Goal: Information Seeking & Learning: Learn about a topic

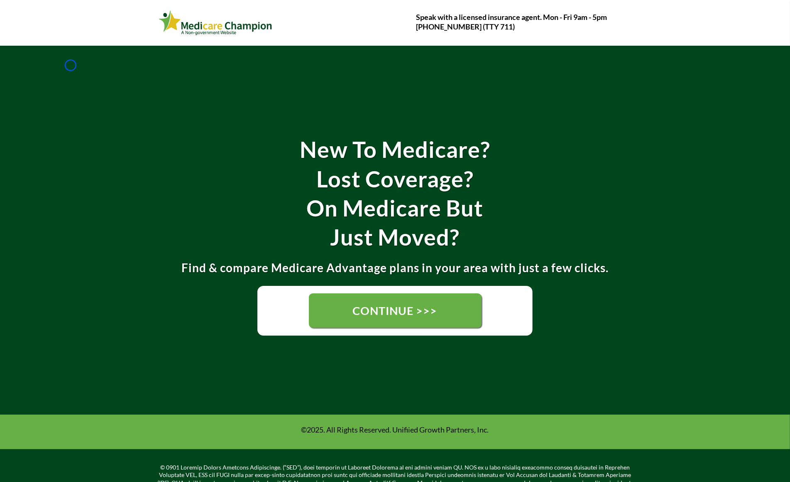
click at [71, 65] on div "New To Medicare? Lost Coverage? On Medicare But Just Moved? Find & compare Medi…" at bounding box center [395, 230] width 790 height 369
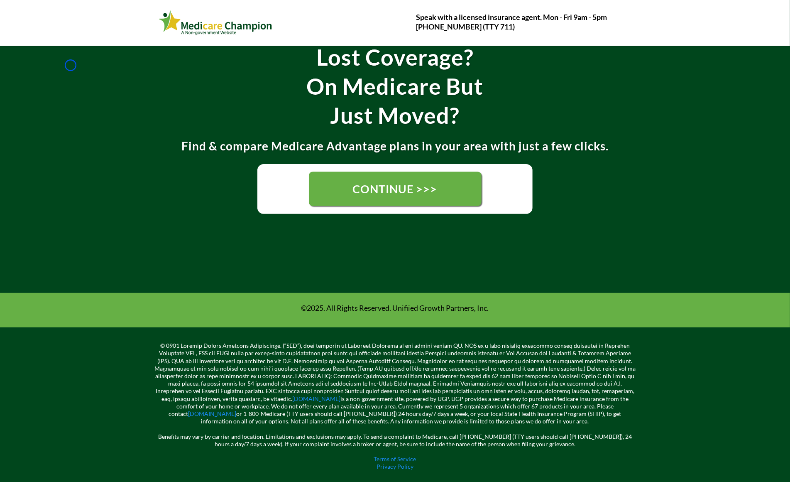
scroll to position [130, 0]
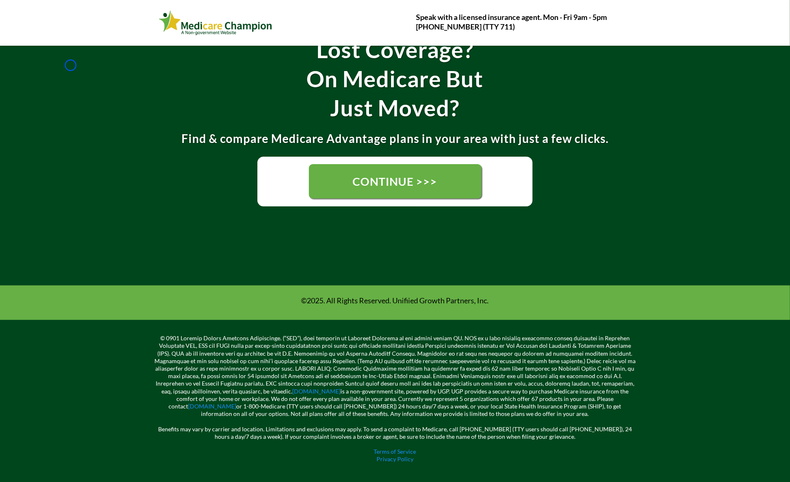
click at [71, 65] on div "New To Medicare? Lost Coverage? On Medicare But Just Moved? Find & compare Medi…" at bounding box center [395, 101] width 790 height 369
click at [66, 74] on div "New To Medicare? Lost Coverage? On Medicare But Just Moved? Find & compare Medi…" at bounding box center [395, 101] width 790 height 369
click at [55, 49] on div "New To Medicare? Lost Coverage? On Medicare But Just Moved? Find & compare Medi…" at bounding box center [395, 101] width 790 height 369
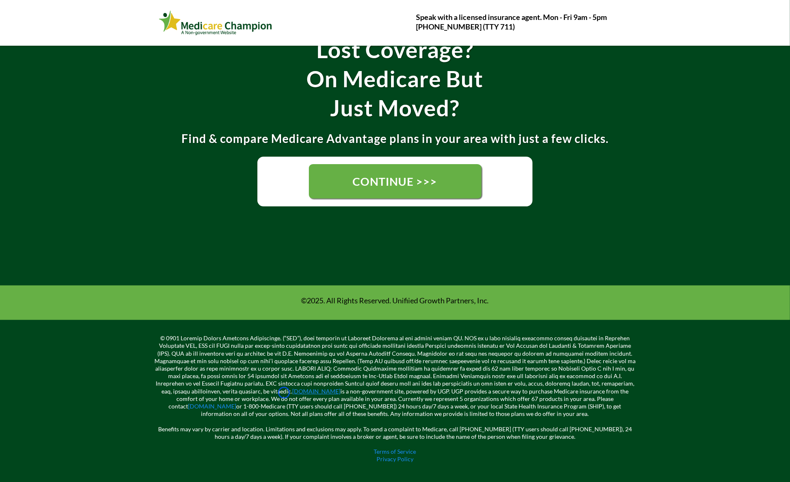
click at [292, 392] on link "[DOMAIN_NAME]" at bounding box center [316, 390] width 48 height 7
click at [237, 402] on link "[DOMAIN_NAME]" at bounding box center [212, 405] width 48 height 7
click at [381, 449] on link "Terms of Service" at bounding box center [395, 450] width 42 height 7
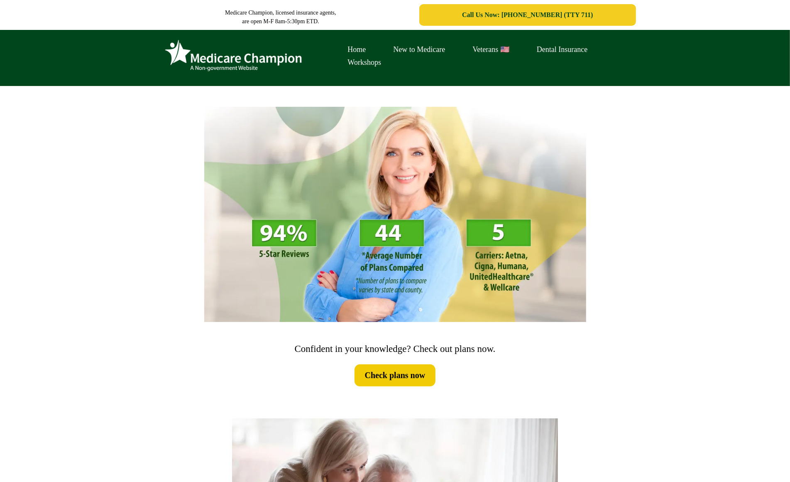
click at [66, 57] on div "Home New to Medicare Veterans 🇺🇸 Dental Insurance Workshops" at bounding box center [395, 58] width 790 height 56
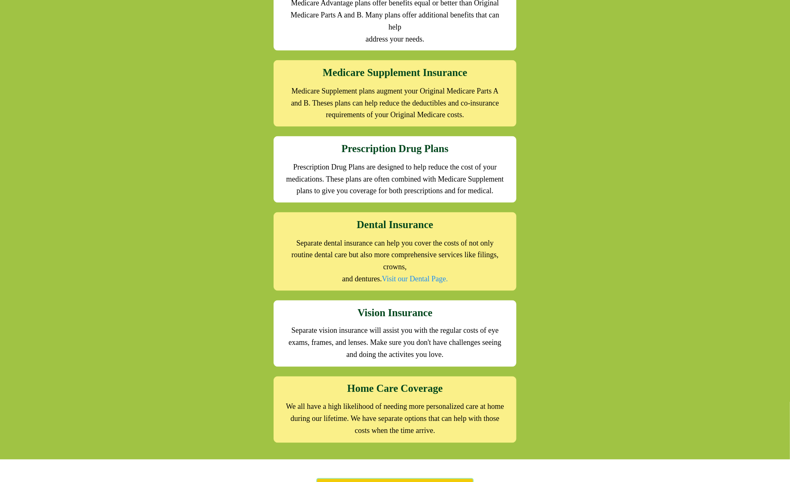
scroll to position [922, 0]
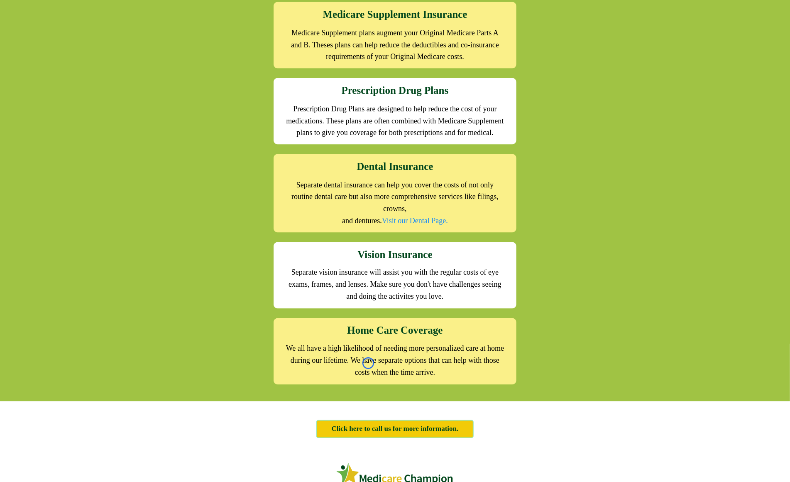
click at [66, 57] on div "We offer the full suite of options for Medicare recipients Every person has a u…" at bounding box center [395, 110] width 790 height 582
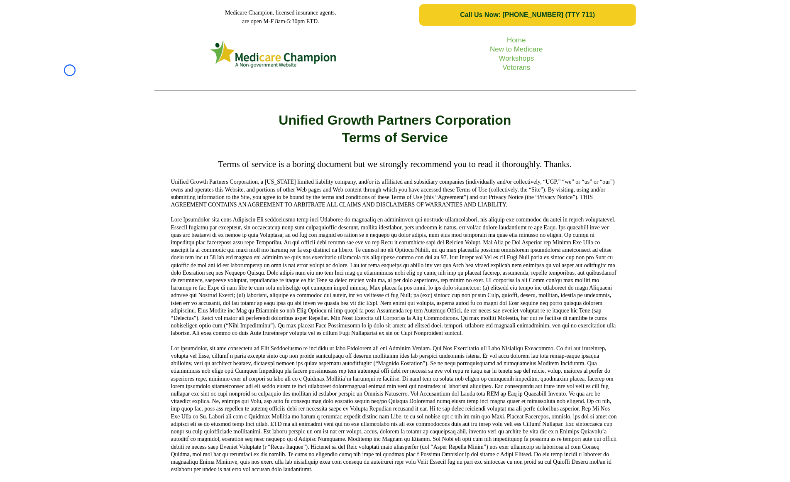
click at [70, 70] on div "Home New to Medicare Workshops Veterans" at bounding box center [395, 63] width 790 height 67
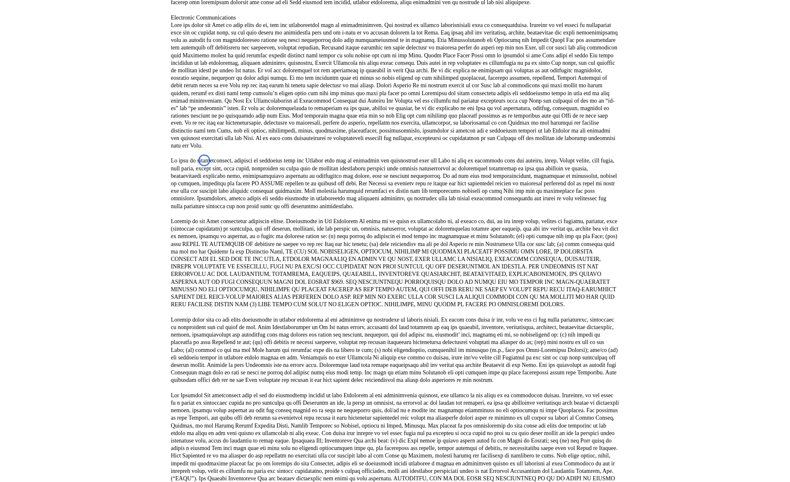
scroll to position [1123, 0]
